Goal: Task Accomplishment & Management: Complete application form

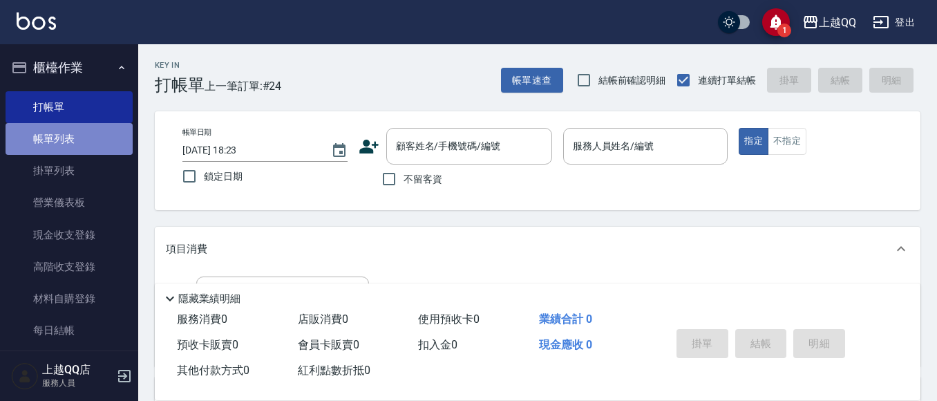
click at [93, 132] on link "帳單列表" at bounding box center [69, 139] width 127 height 32
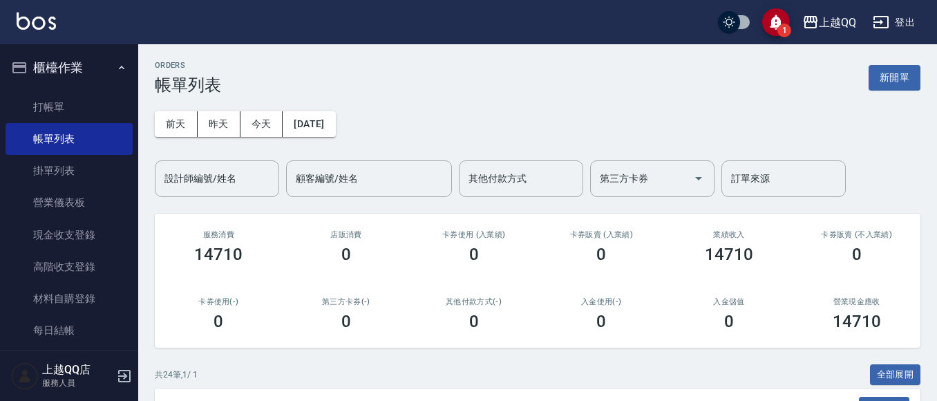
click at [220, 105] on div "[DATE] [DATE] [DATE] [DATE] 設計師編號/姓名 設計師編號/姓名 顧客編號/姓名 顧客編號/姓名 其他付款方式 其他付款方式 第三方…" at bounding box center [538, 146] width 766 height 102
click at [234, 179] on input "設計師編號/姓名" at bounding box center [217, 179] width 112 height 24
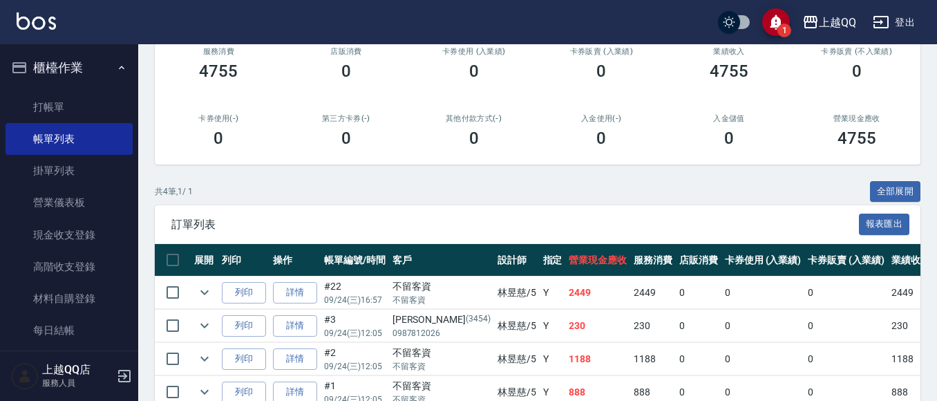
scroll to position [207, 0]
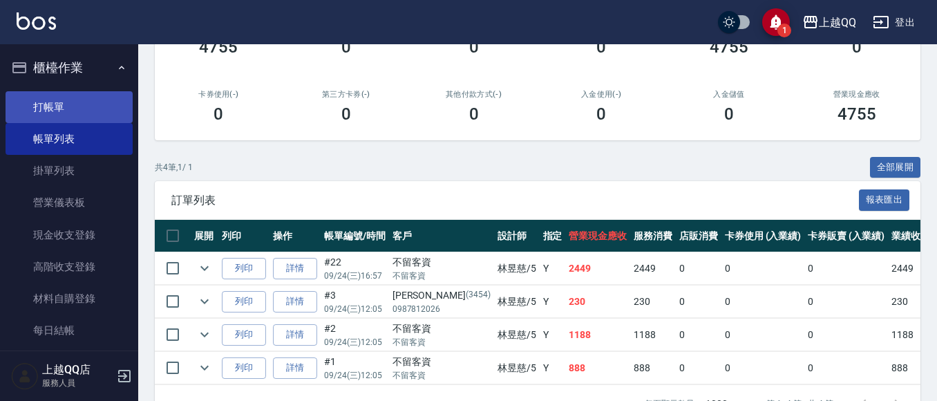
type input "[PERSON_NAME]5"
click at [49, 93] on link "打帳單" at bounding box center [69, 107] width 127 height 32
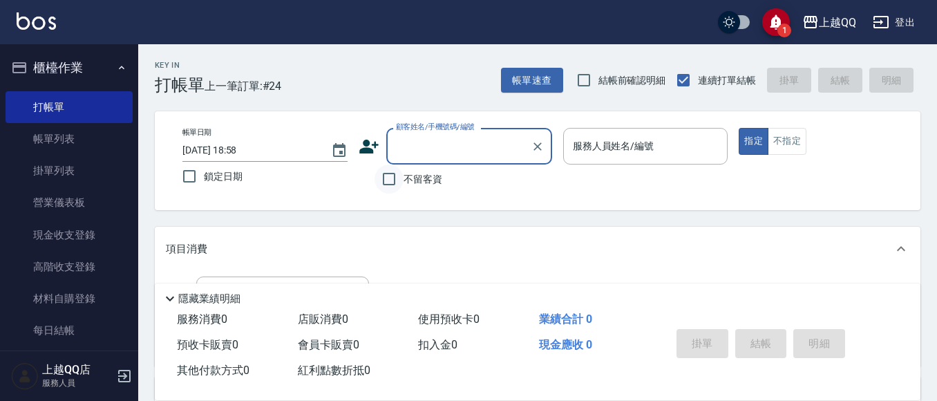
click at [397, 182] on input "不留客資" at bounding box center [389, 178] width 29 height 29
checkbox input "true"
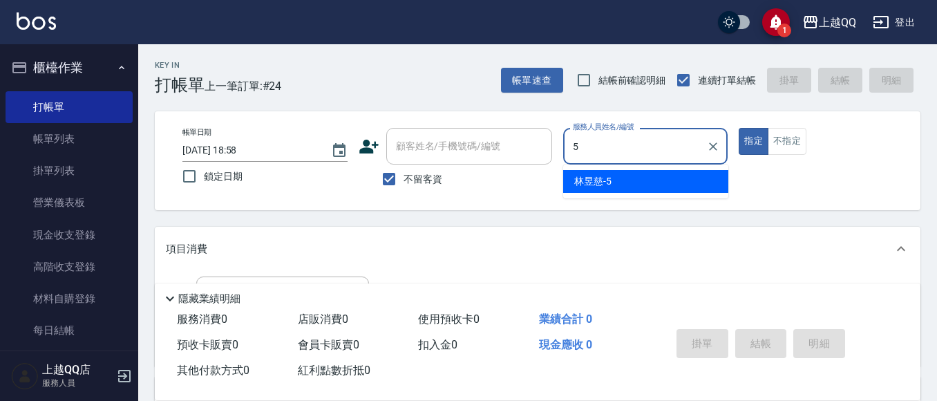
type input "[PERSON_NAME]5"
type button "true"
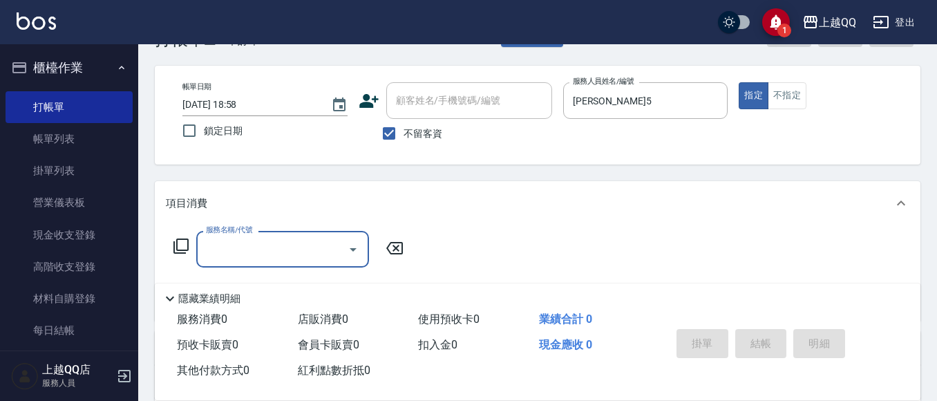
scroll to position [69, 0]
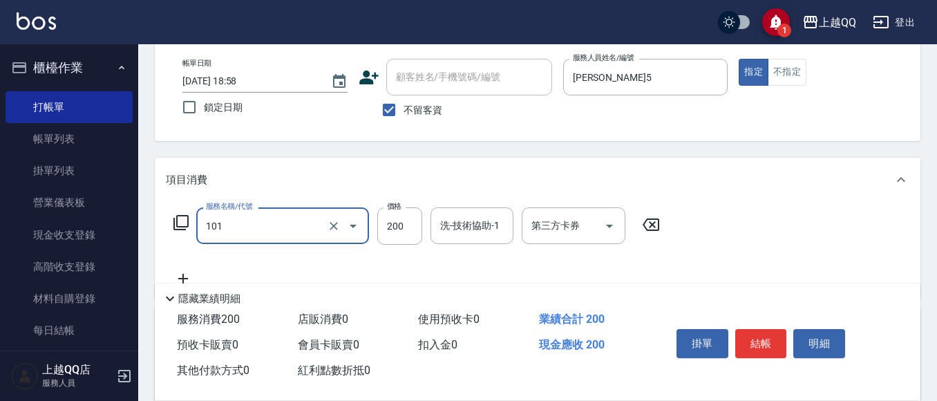
type input "洗髮(101)"
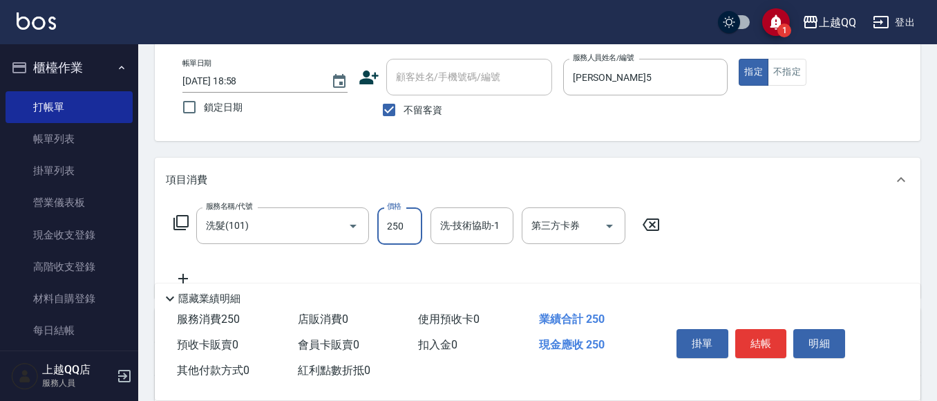
type input "250"
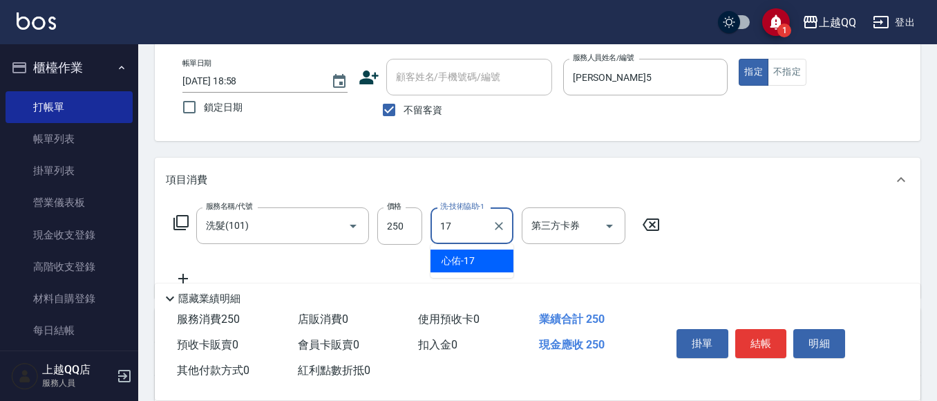
type input "心佑-17"
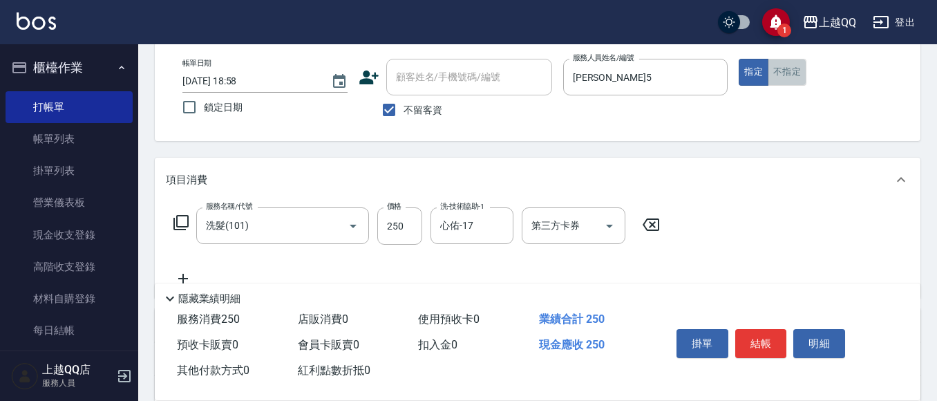
click at [801, 72] on button "不指定" at bounding box center [787, 72] width 39 height 27
click at [760, 337] on button "結帳" at bounding box center [761, 343] width 52 height 29
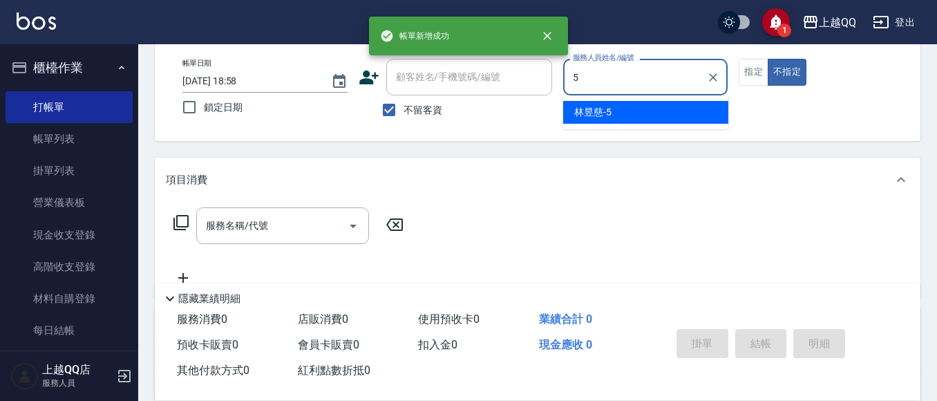
type input "[PERSON_NAME]5"
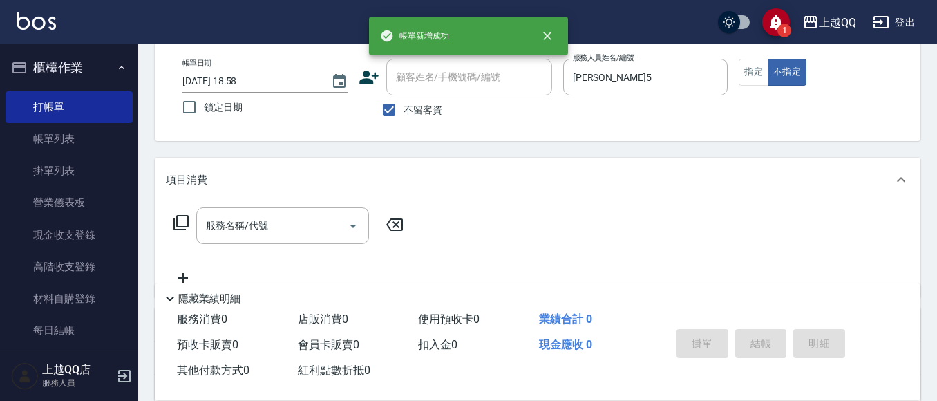
type button "false"
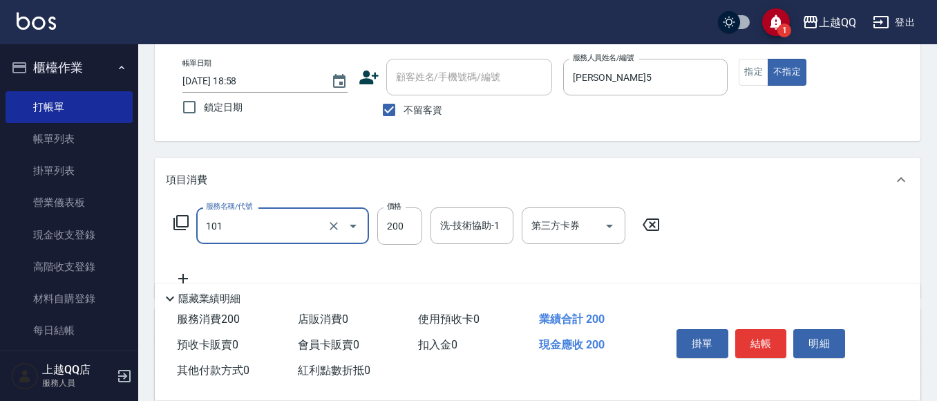
type input "洗髮(101)"
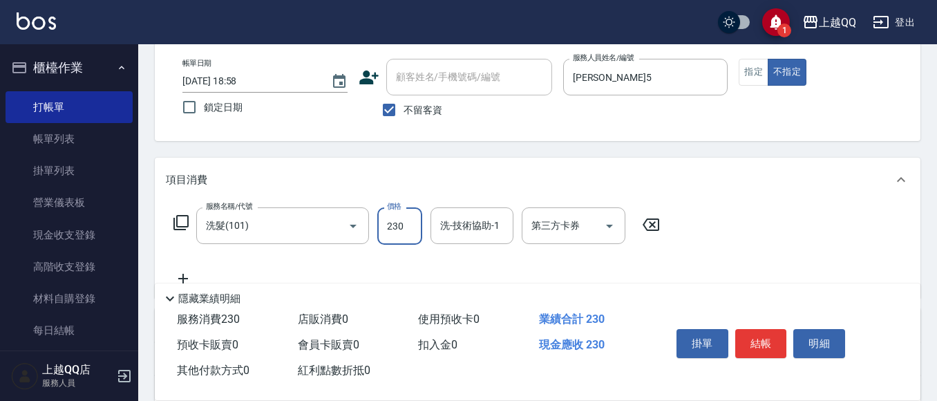
type input "230"
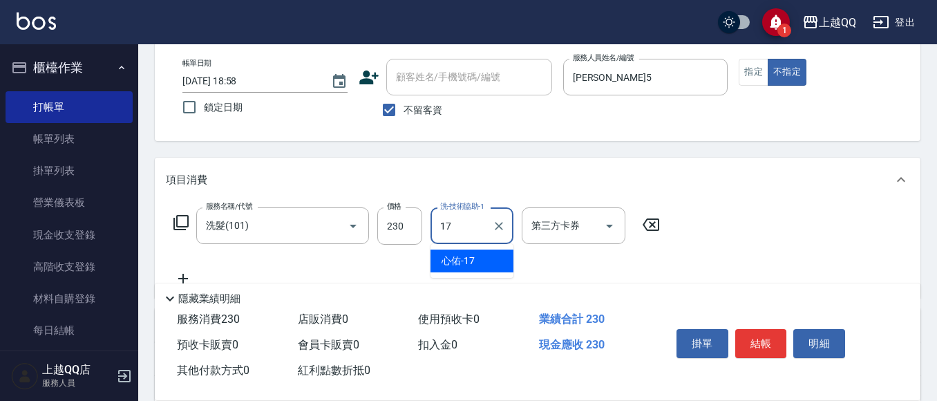
type input "心佑-17"
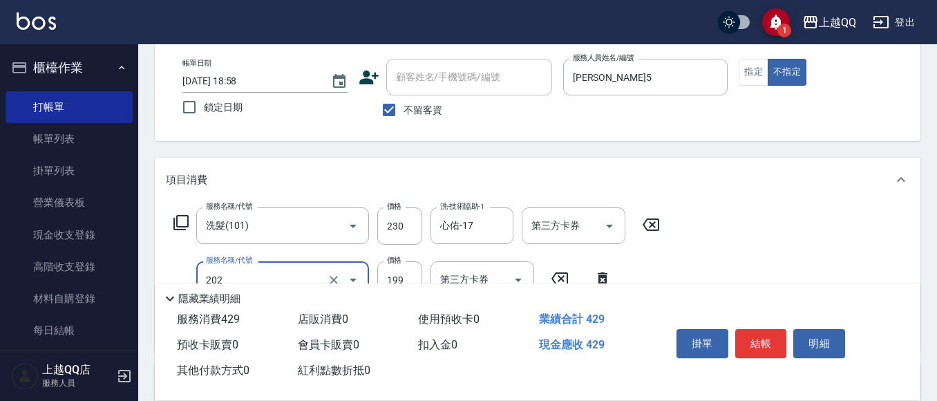
type input "不指定單剪(202)"
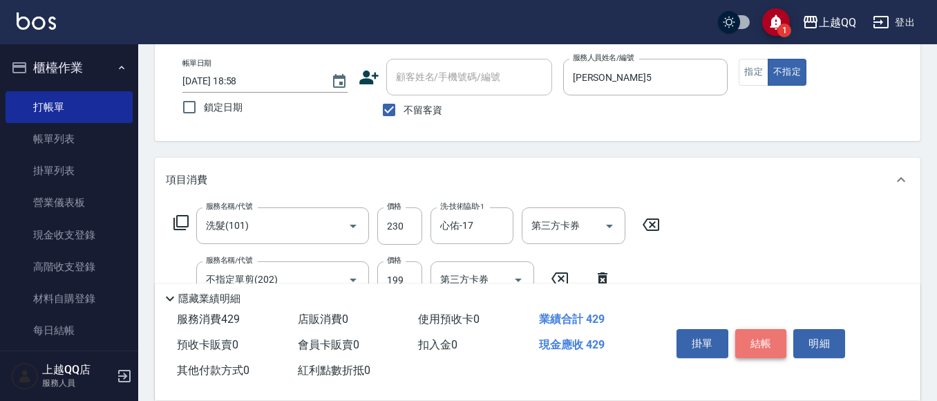
click at [766, 336] on button "結帳" at bounding box center [761, 343] width 52 height 29
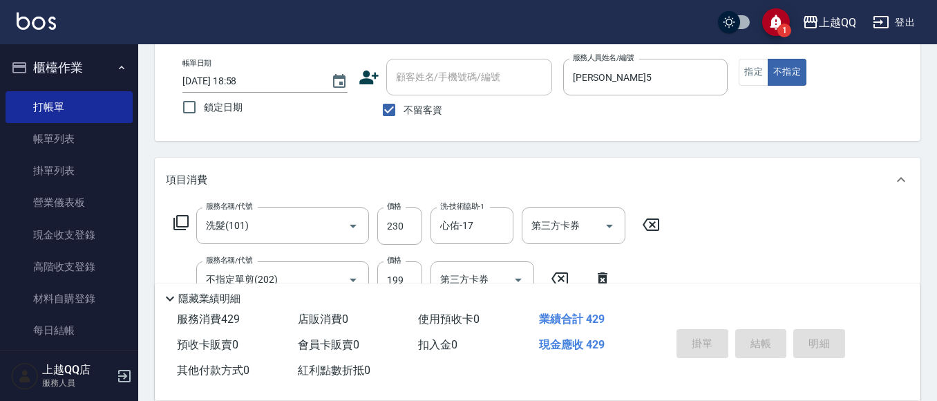
type input "[DATE] 18:59"
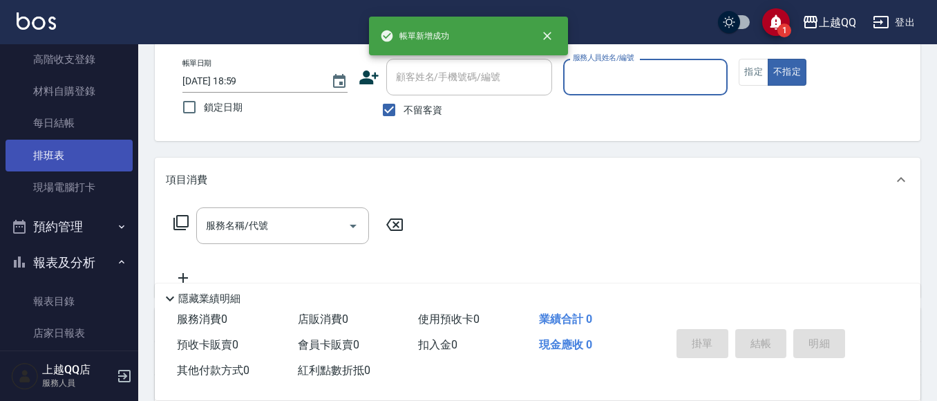
scroll to position [0, 0]
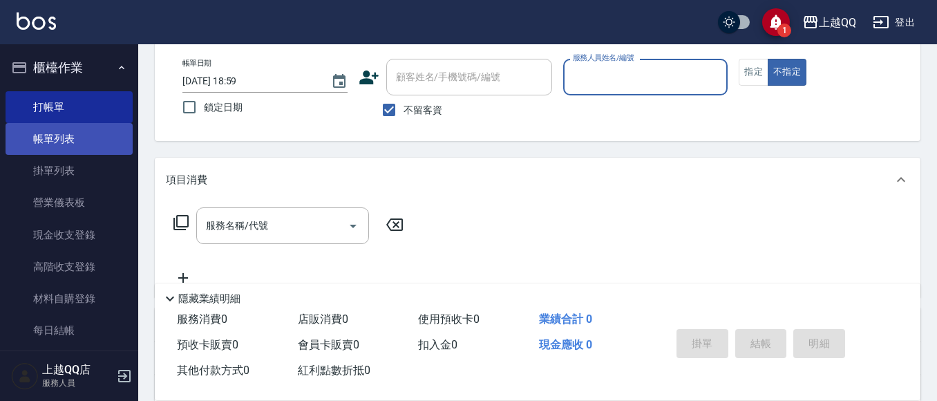
click at [73, 131] on link "帳單列表" at bounding box center [69, 139] width 127 height 32
click at [39, 136] on link "帳單列表" at bounding box center [69, 139] width 127 height 32
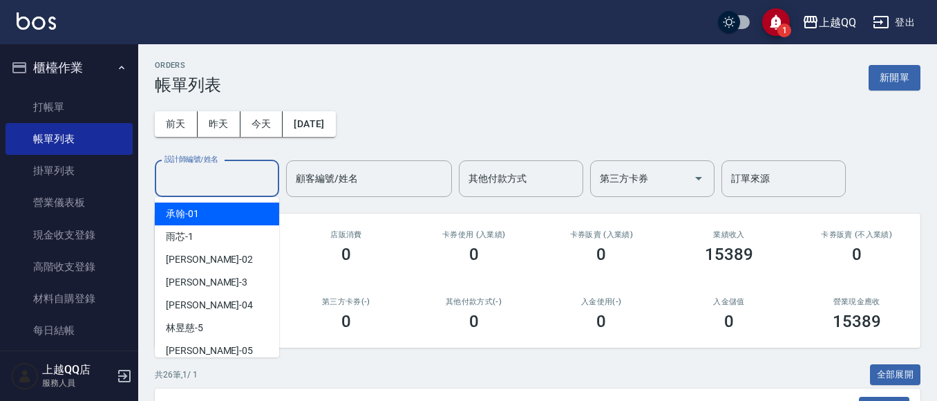
click at [225, 185] on input "設計師編號/姓名" at bounding box center [217, 179] width 112 height 24
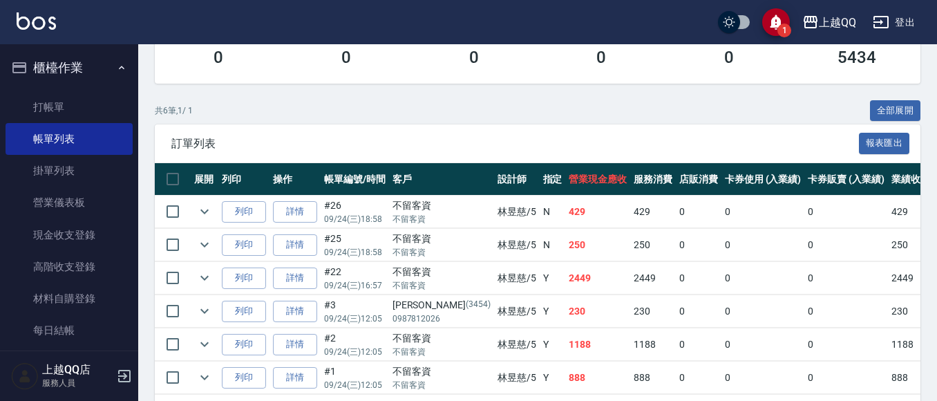
scroll to position [276, 0]
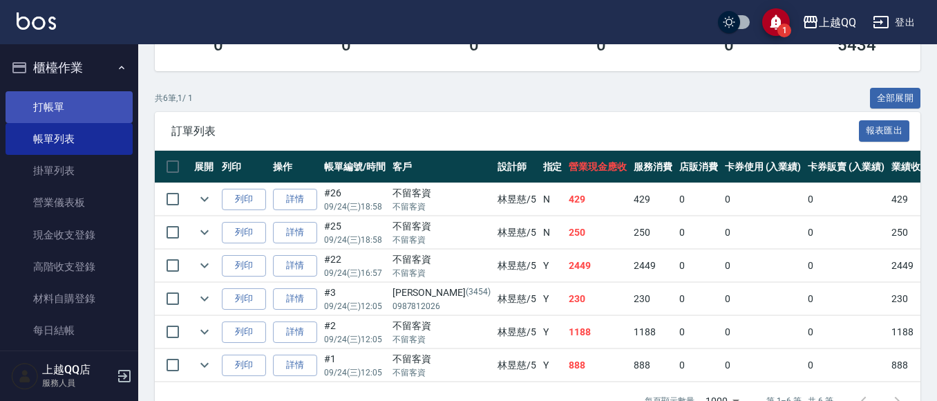
type input "[PERSON_NAME]5"
click at [85, 118] on link "打帳單" at bounding box center [69, 107] width 127 height 32
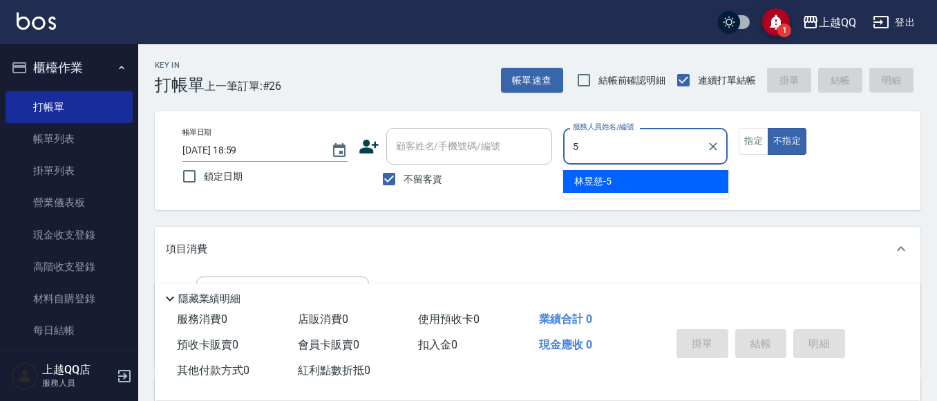
type input "[PERSON_NAME]5"
type button "false"
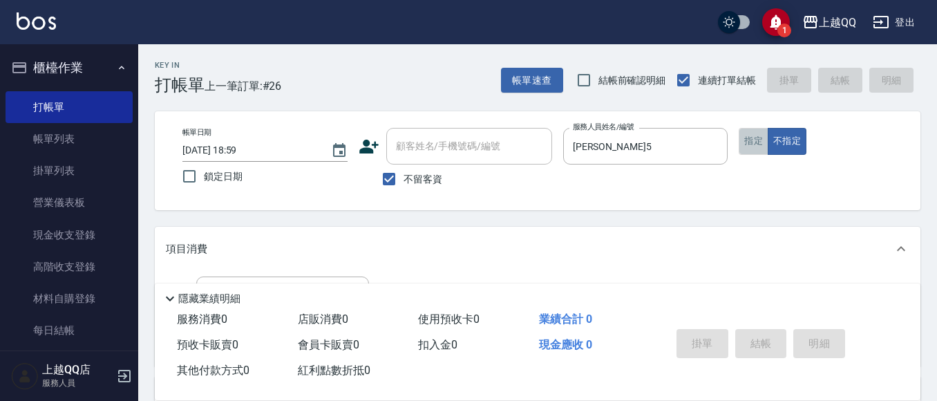
click at [753, 138] on button "指定" at bounding box center [754, 141] width 30 height 27
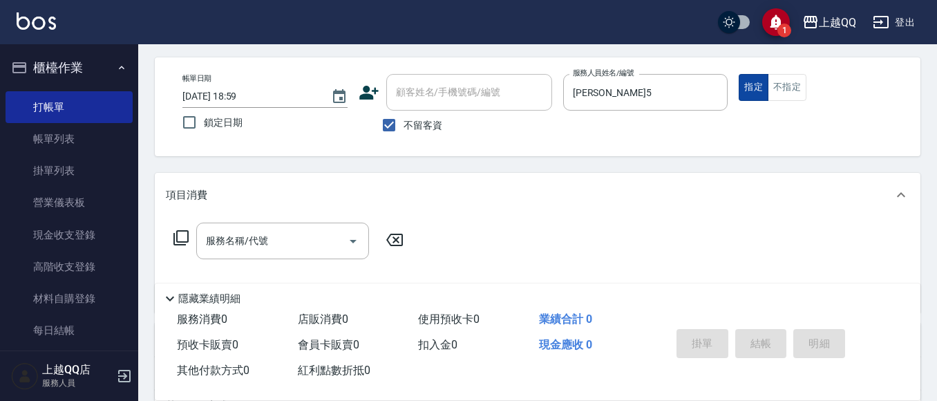
scroll to position [69, 0]
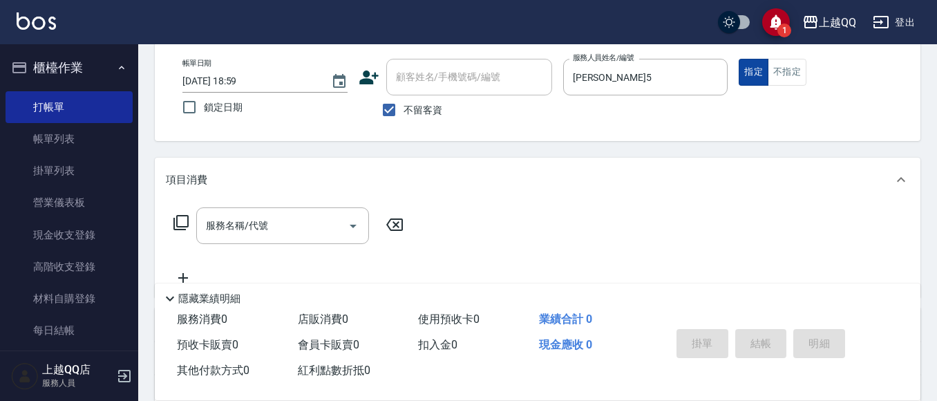
type button "true"
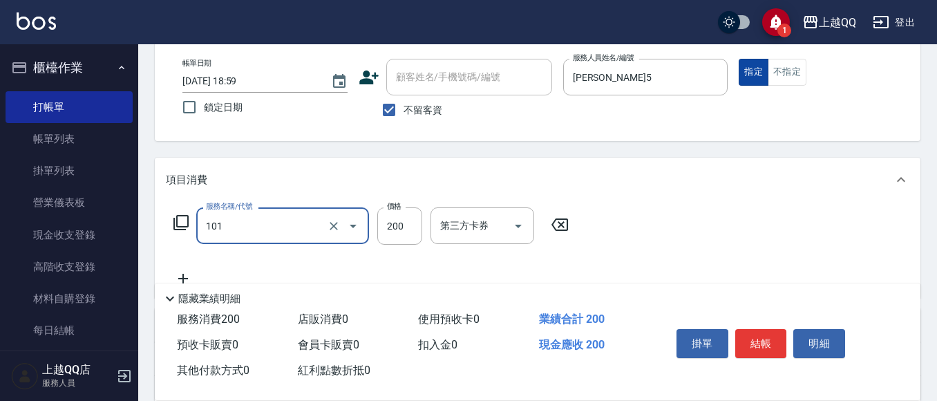
type input "洗髮(101)"
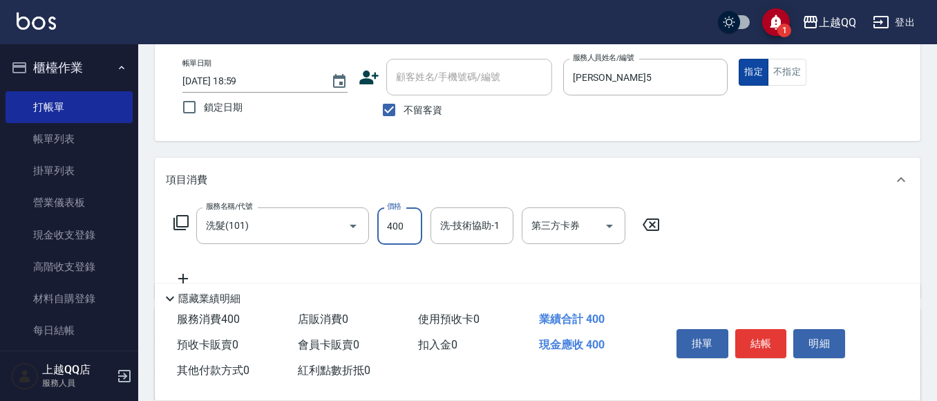
type input "400"
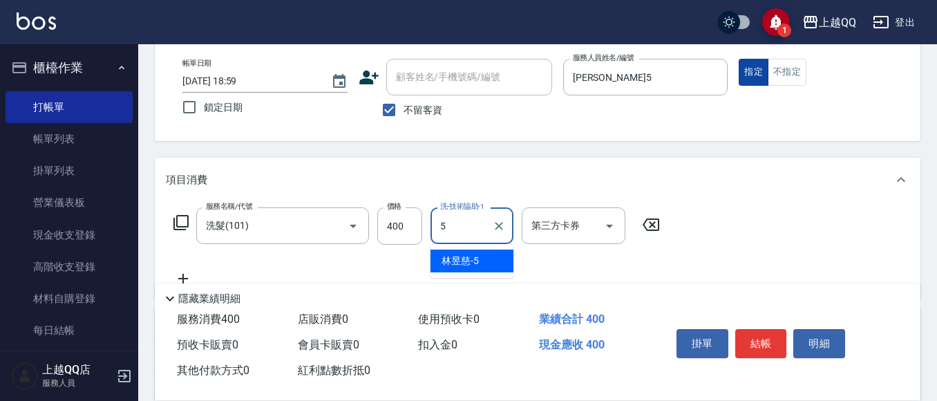
type input "[PERSON_NAME]5"
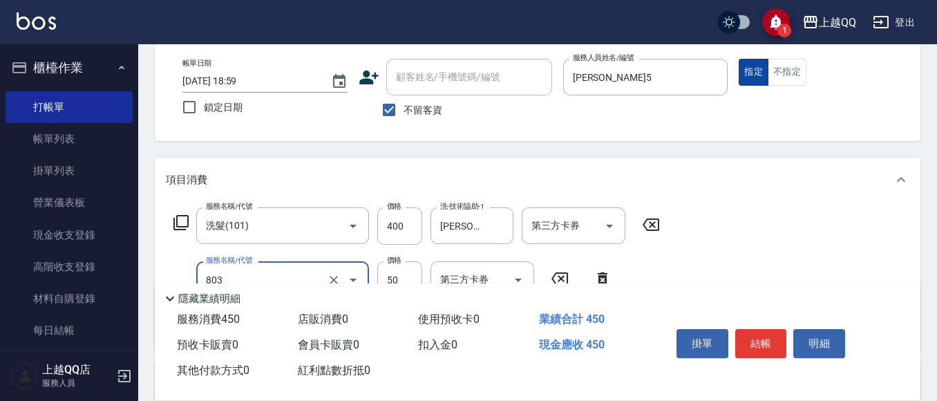
type input "吹捲/夾直/電棒/玉米鬚/青捲(803)"
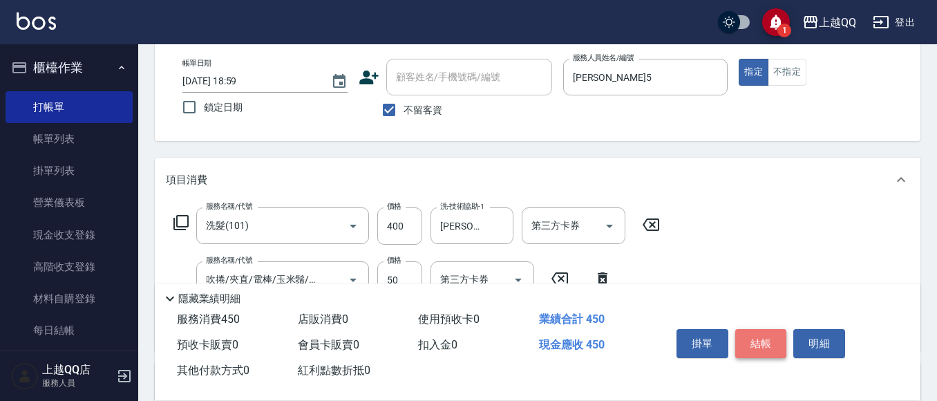
click at [762, 347] on button "結帳" at bounding box center [761, 343] width 52 height 29
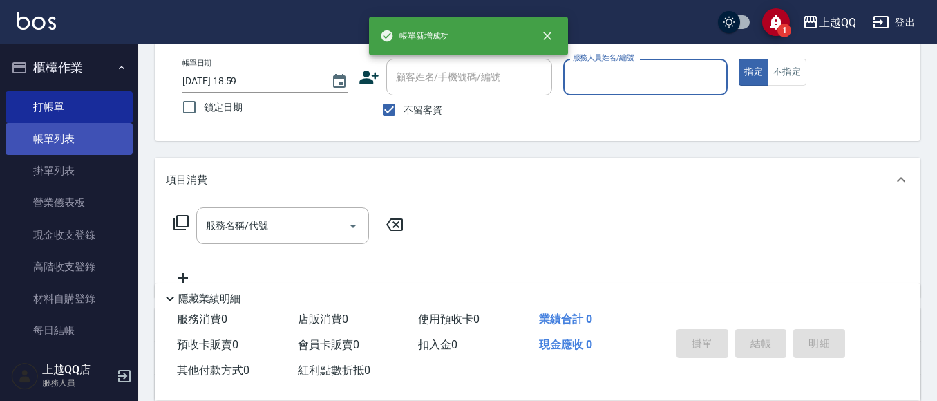
click at [31, 150] on link "帳單列表" at bounding box center [69, 139] width 127 height 32
click at [24, 149] on link "帳單列表" at bounding box center [69, 139] width 127 height 32
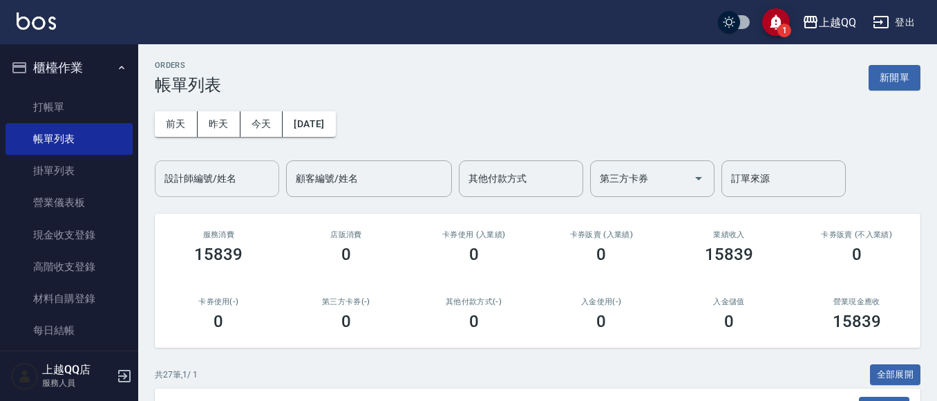
click at [247, 190] on input "設計師編號/姓名" at bounding box center [217, 179] width 112 height 24
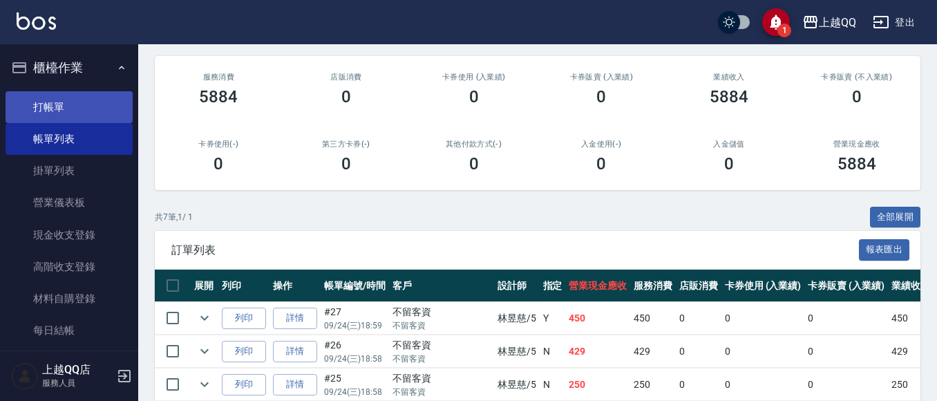
scroll to position [149, 0]
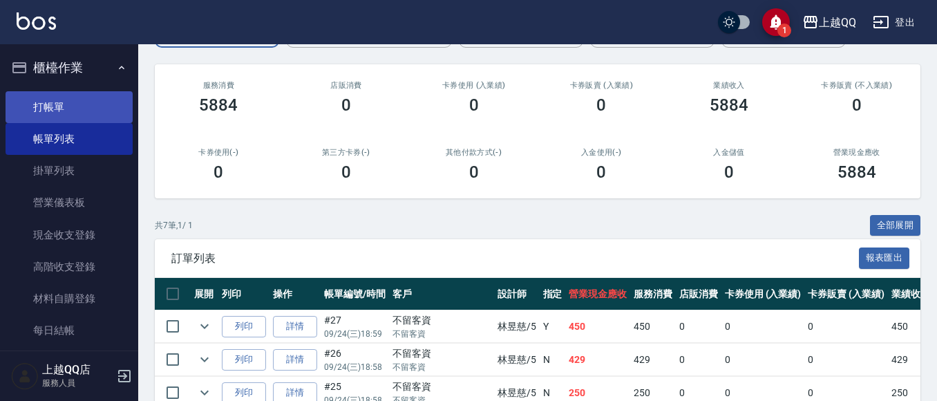
type input "[PERSON_NAME]5"
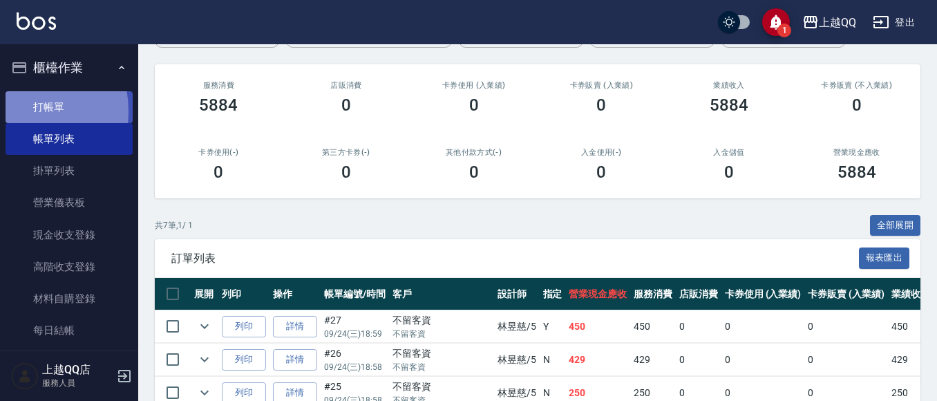
click at [12, 111] on link "打帳單" at bounding box center [69, 107] width 127 height 32
